Goal: Entertainment & Leisure: Browse casually

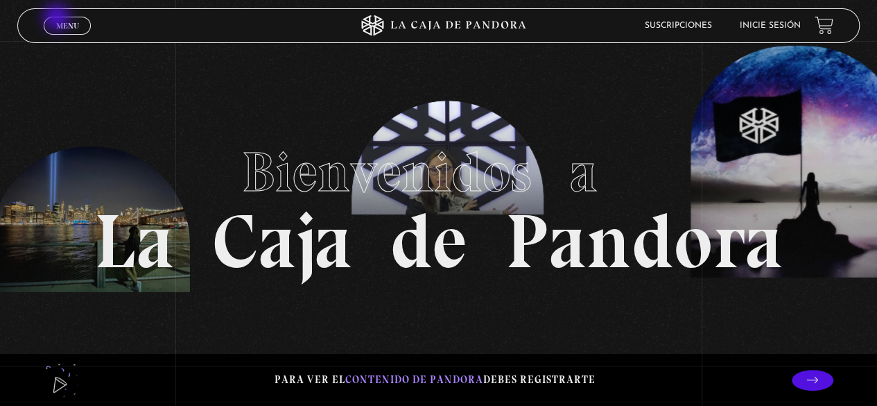
click at [58, 19] on link "Menu Cerrar" at bounding box center [67, 26] width 47 height 18
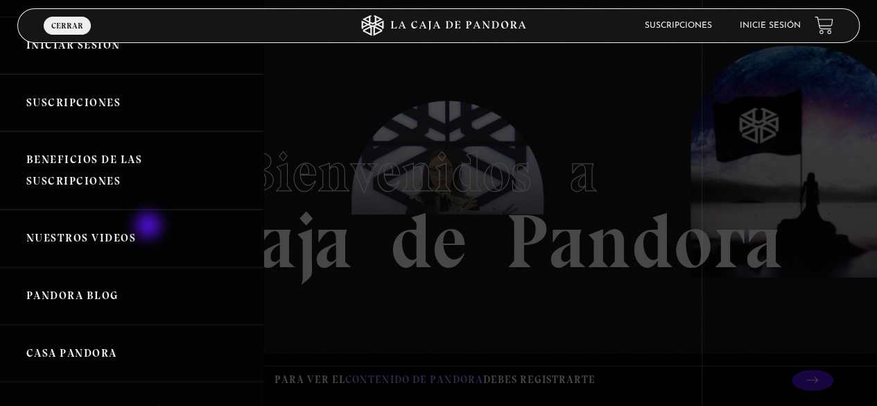
scroll to position [69, 0]
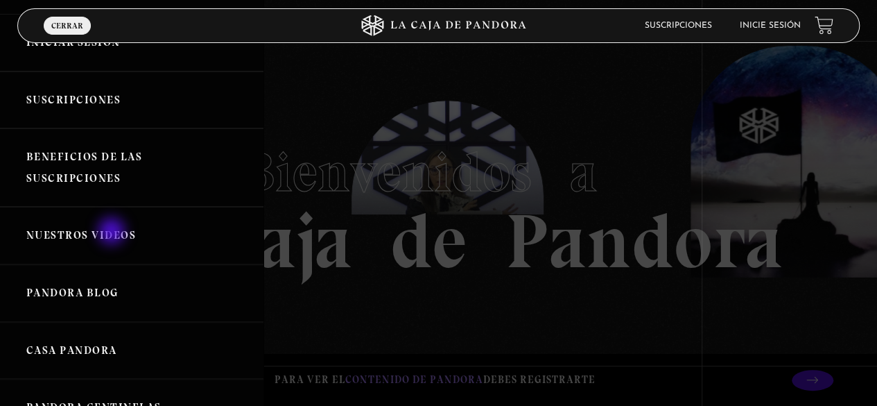
click at [113, 232] on link "Nuestros Videos" at bounding box center [131, 236] width 263 height 58
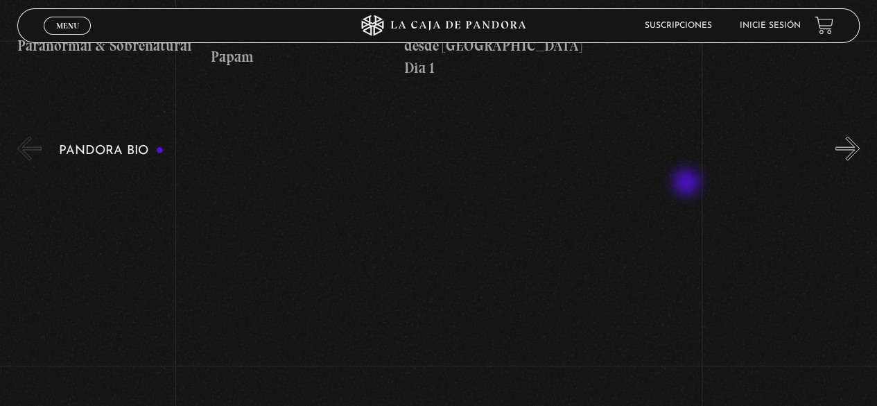
scroll to position [1386, 0]
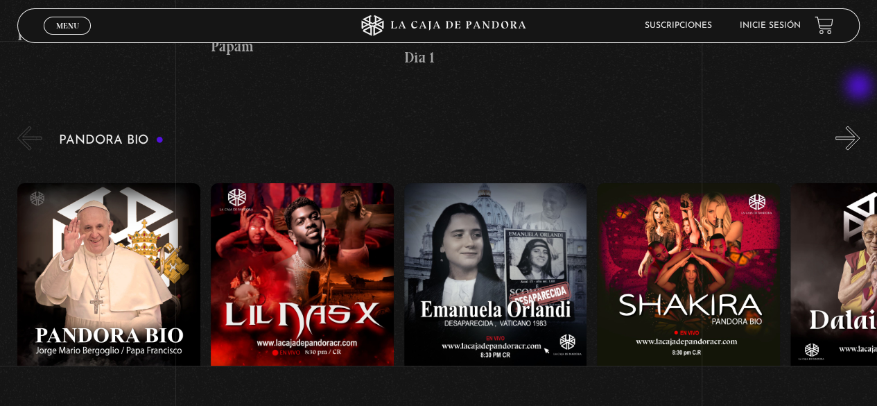
click at [860, 126] on button "»" at bounding box center [847, 138] width 24 height 24
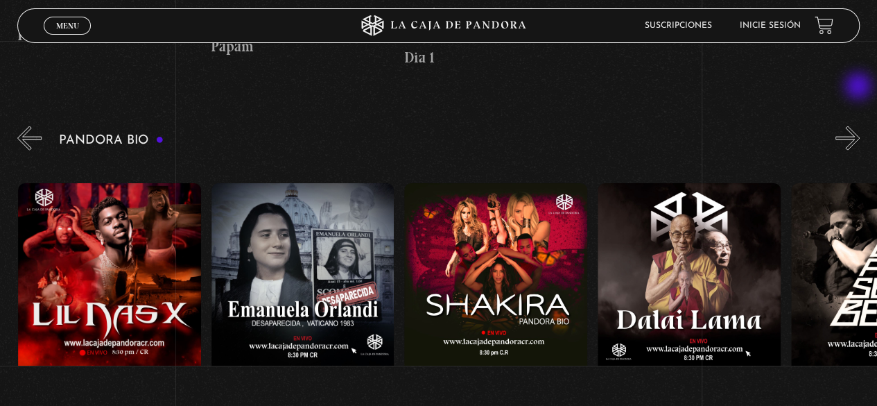
click at [860, 126] on button "»" at bounding box center [847, 138] width 24 height 24
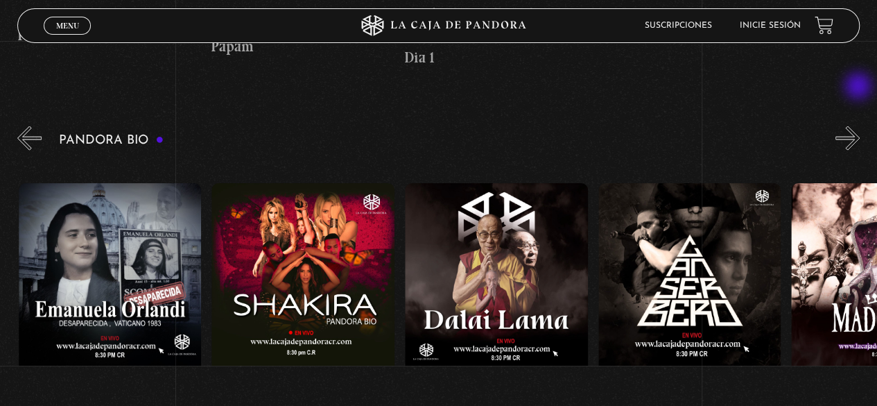
scroll to position [0, 386]
click at [856, 126] on button "»" at bounding box center [847, 138] width 24 height 24
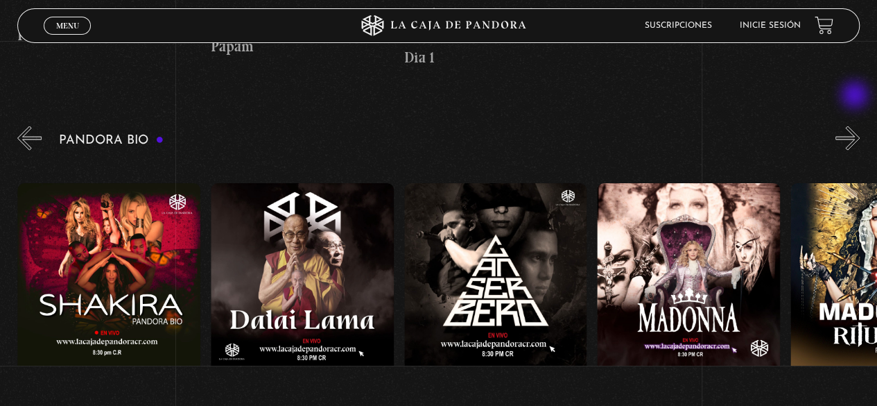
click at [856, 126] on button "»" at bounding box center [847, 138] width 24 height 24
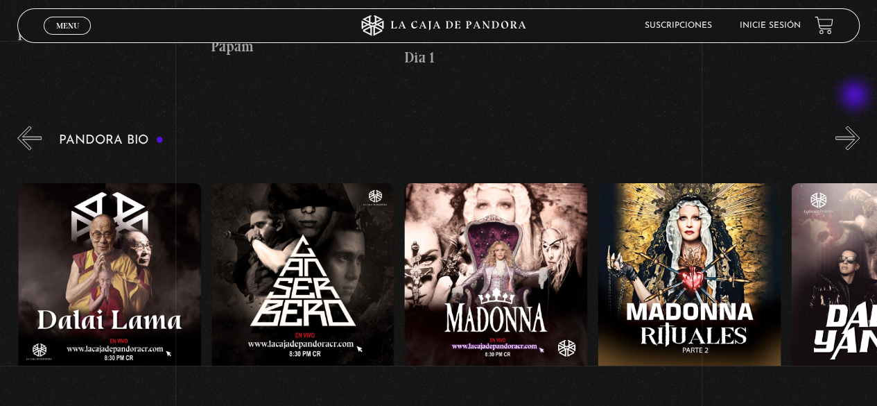
click at [856, 126] on button "»" at bounding box center [847, 138] width 24 height 24
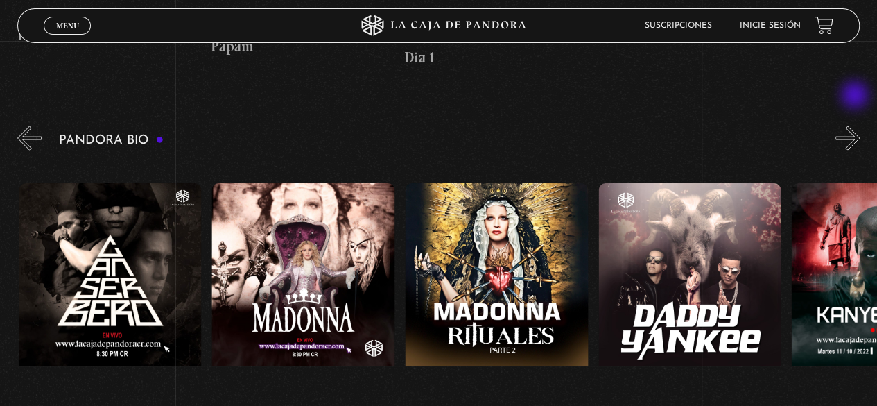
scroll to position [0, 966]
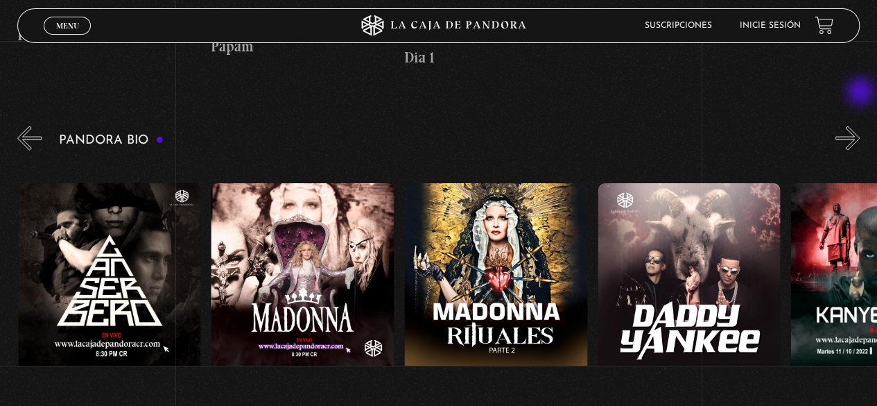
click at [860, 126] on button "»" at bounding box center [847, 138] width 24 height 24
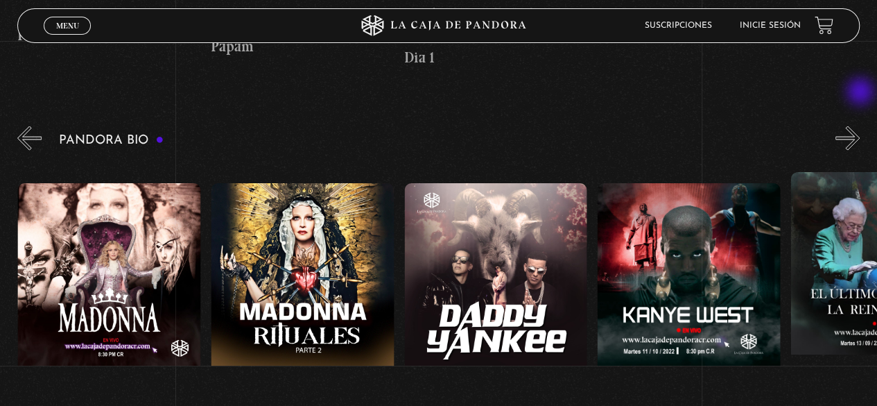
click at [860, 126] on button "»" at bounding box center [847, 138] width 24 height 24
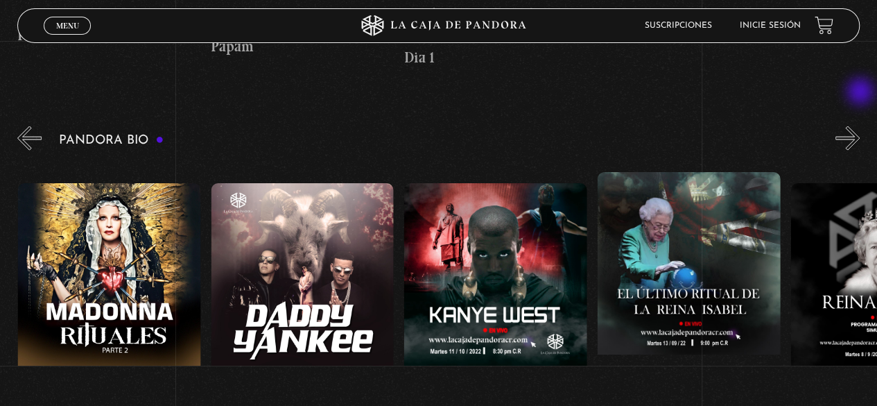
click at [860, 126] on button "»" at bounding box center [847, 138] width 24 height 24
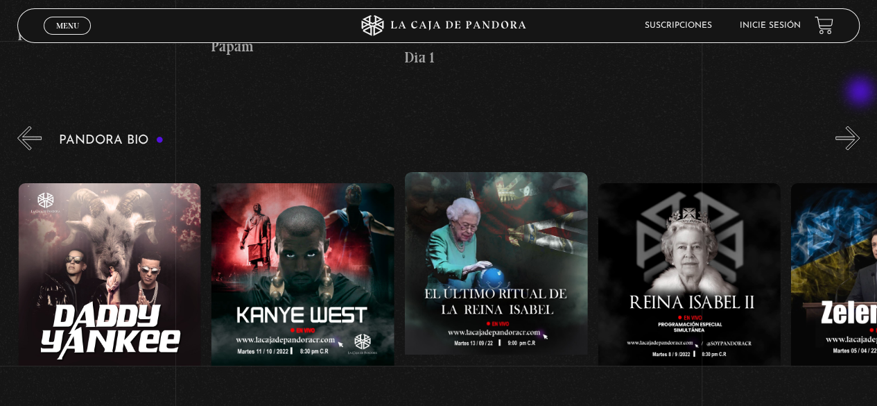
click at [860, 126] on button "»" at bounding box center [847, 138] width 24 height 24
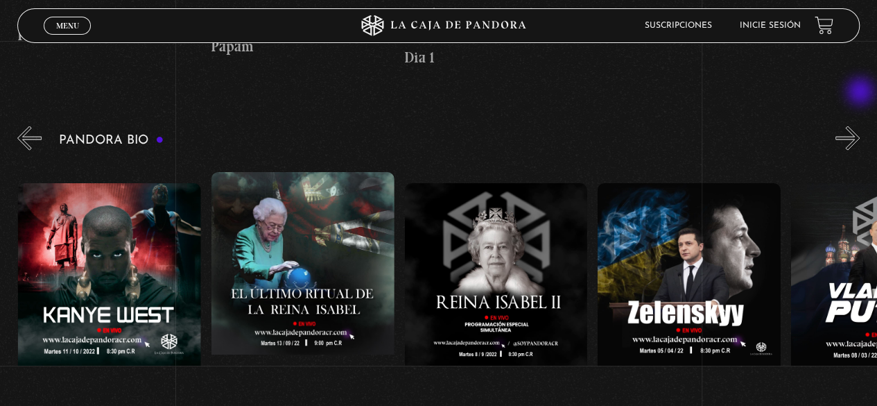
click at [860, 126] on button "»" at bounding box center [847, 138] width 24 height 24
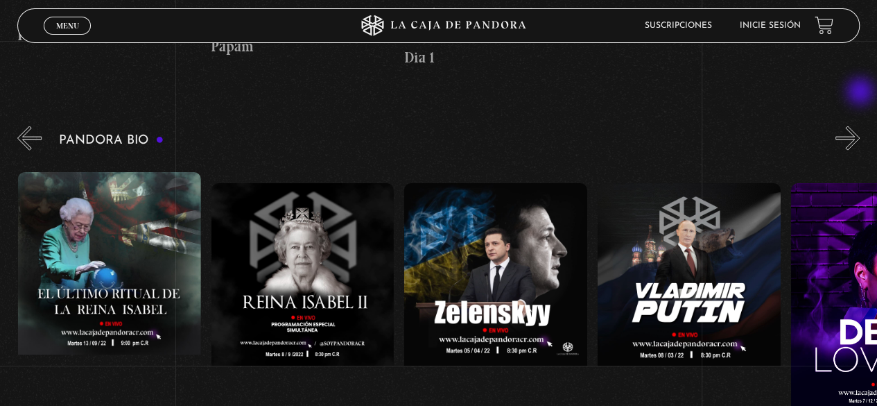
click at [860, 126] on button "»" at bounding box center [847, 138] width 24 height 24
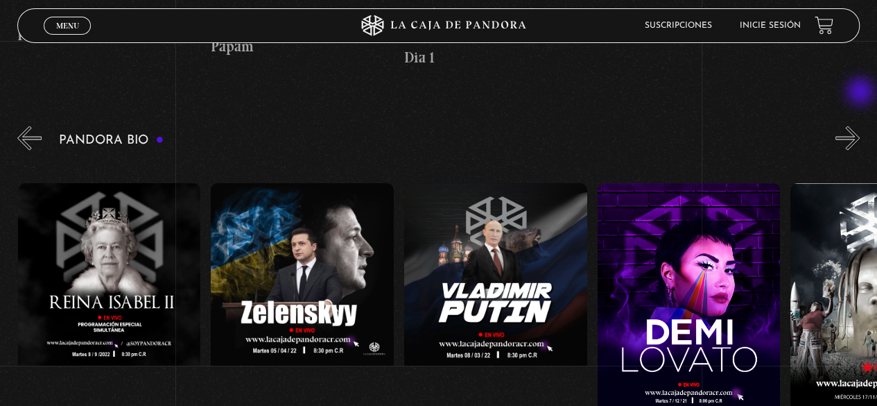
click at [860, 126] on button "»" at bounding box center [847, 138] width 24 height 24
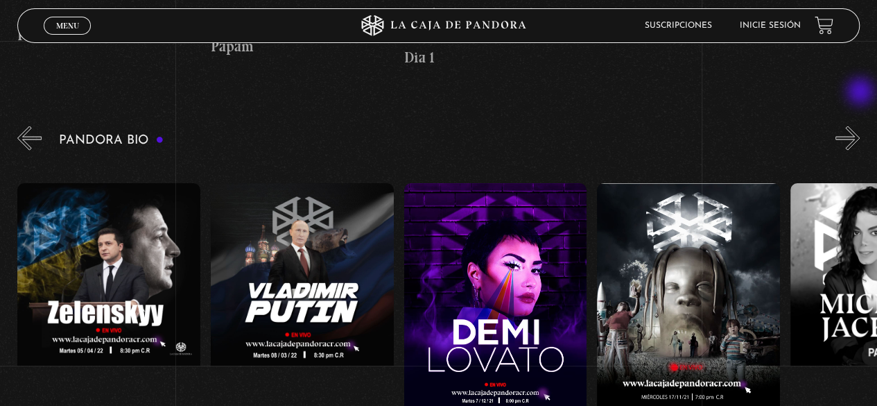
click at [860, 126] on button "»" at bounding box center [847, 138] width 24 height 24
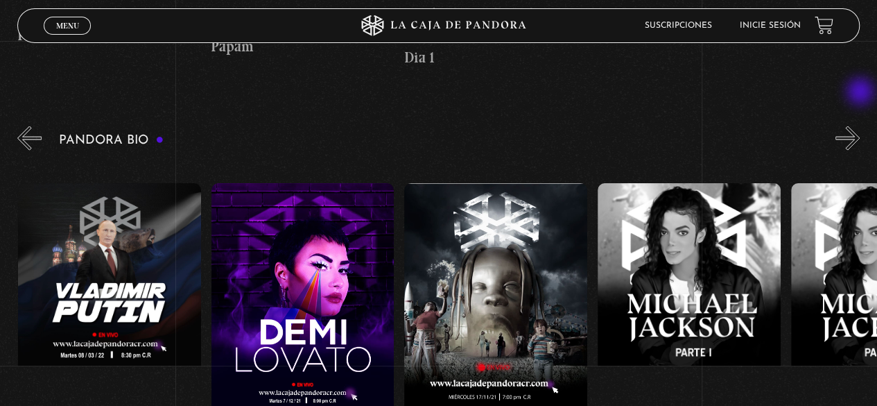
click at [860, 126] on button "»" at bounding box center [847, 138] width 24 height 24
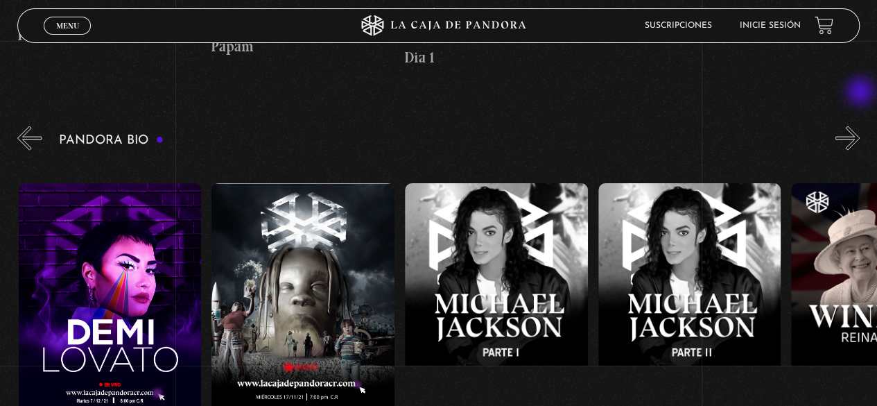
click at [860, 126] on button "»" at bounding box center [847, 138] width 24 height 24
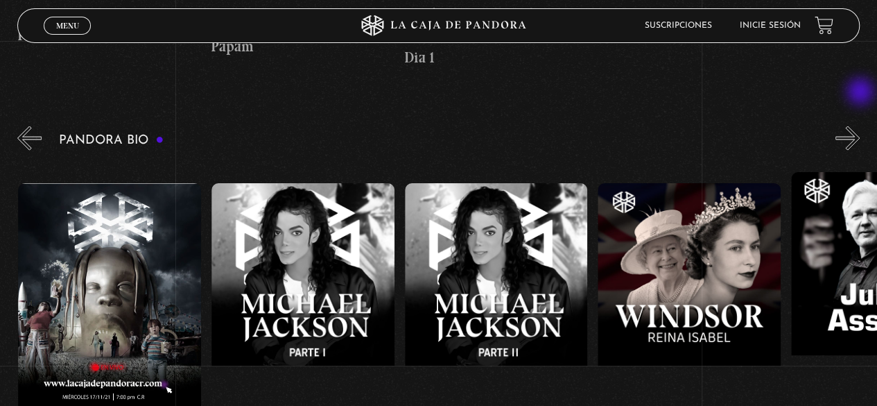
click at [860, 126] on button "»" at bounding box center [847, 138] width 24 height 24
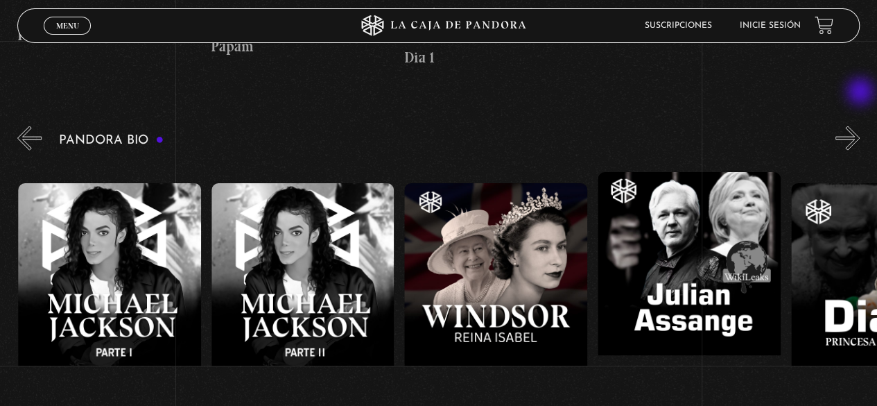
click at [860, 126] on button "»" at bounding box center [847, 138] width 24 height 24
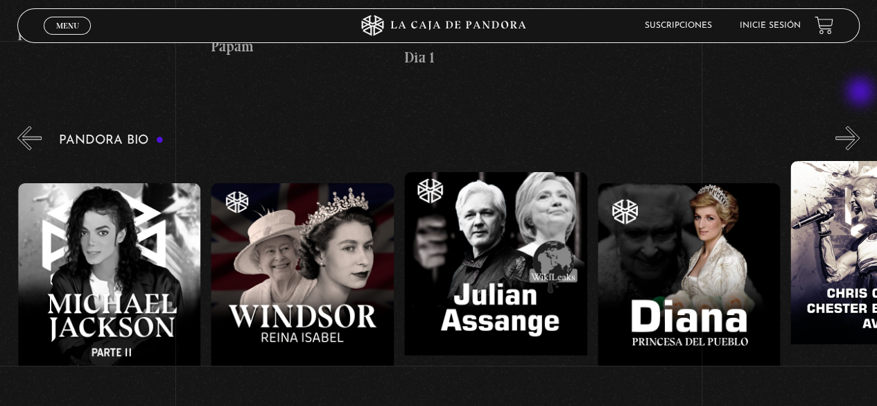
click at [860, 126] on button "»" at bounding box center [847, 138] width 24 height 24
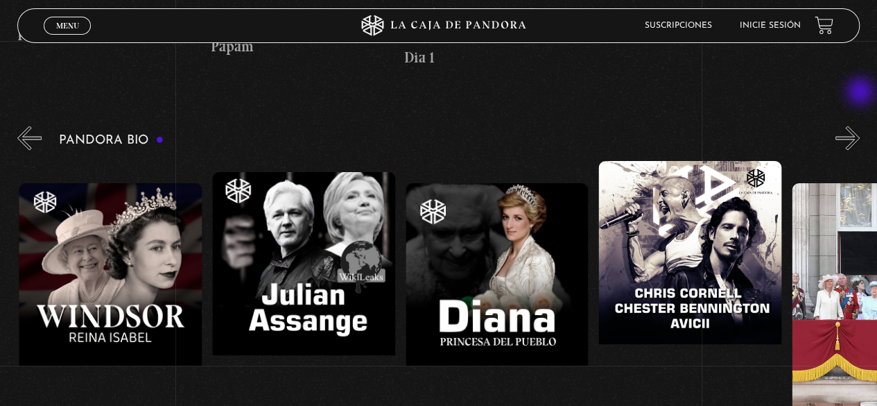
click at [860, 126] on button "»" at bounding box center [847, 138] width 24 height 24
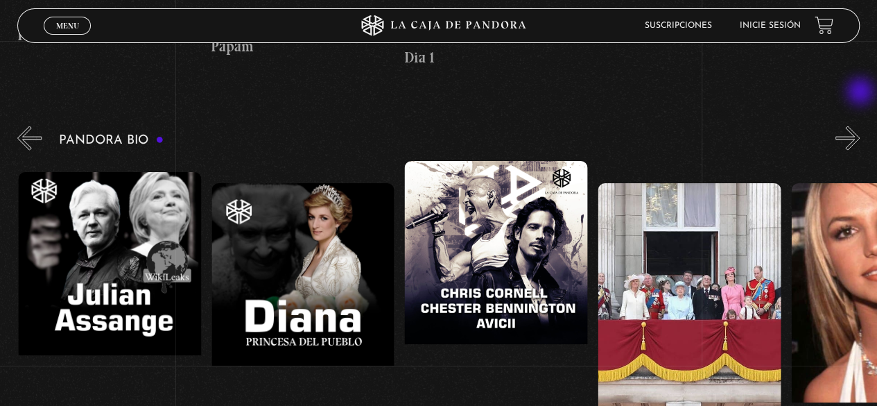
click at [860, 126] on button "»" at bounding box center [847, 138] width 24 height 24
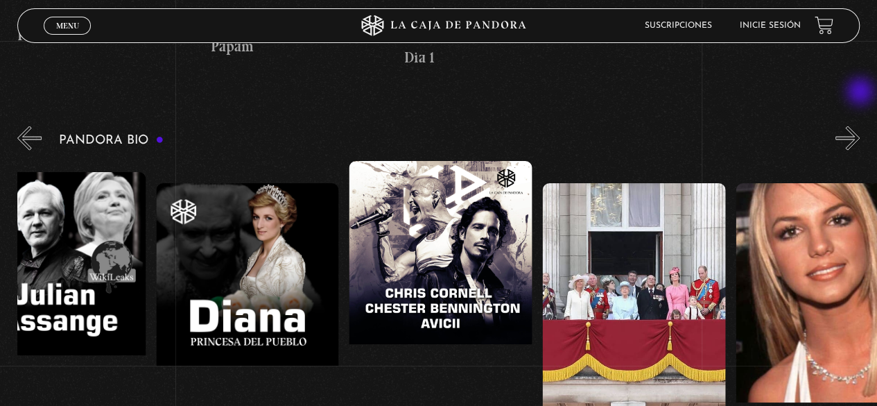
scroll to position [0, 3766]
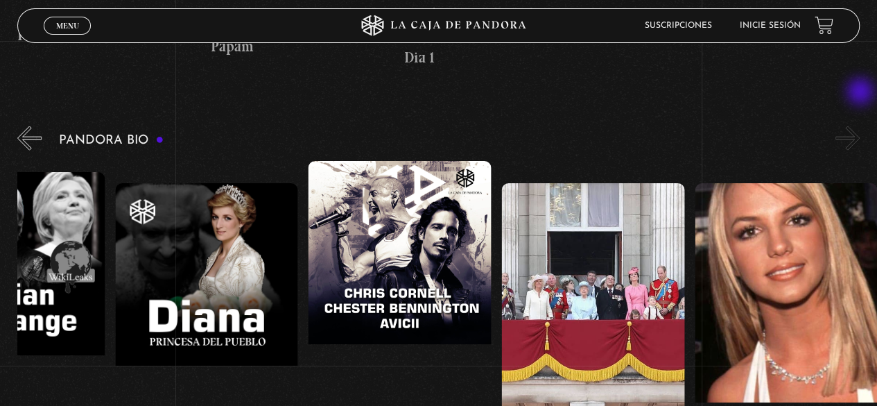
click at [860, 126] on button "»" at bounding box center [847, 138] width 24 height 24
click at [853, 126] on button "»" at bounding box center [847, 138] width 24 height 24
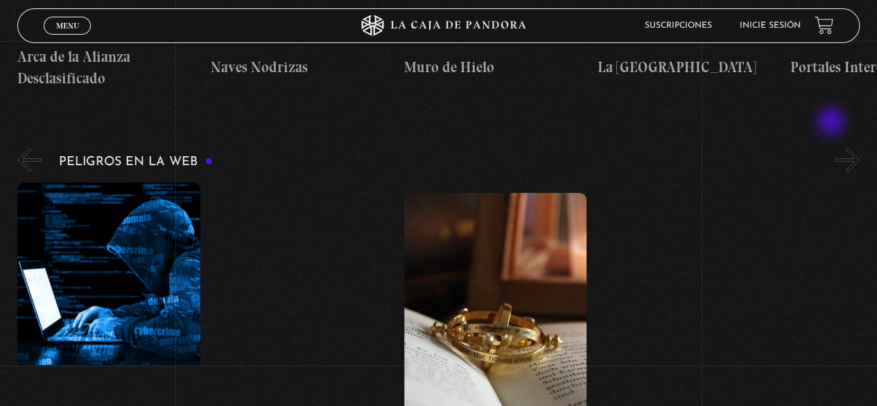
scroll to position [2565, 0]
